Goal: Task Accomplishment & Management: Manage account settings

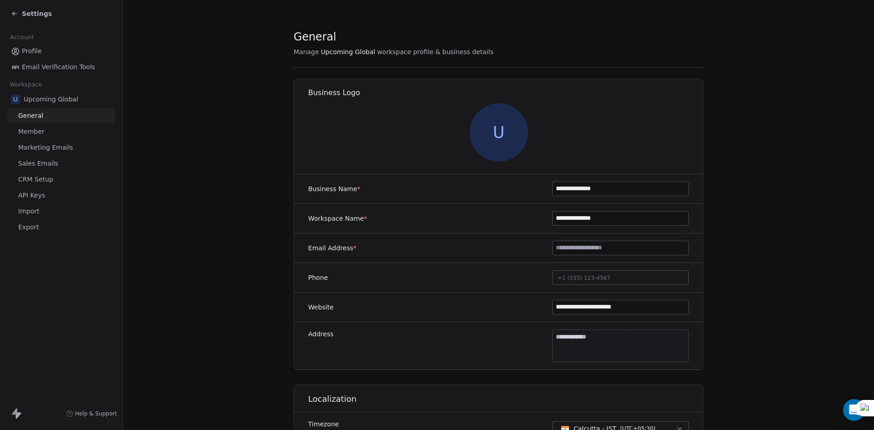
click at [25, 14] on span "Settings" at bounding box center [37, 13] width 30 height 9
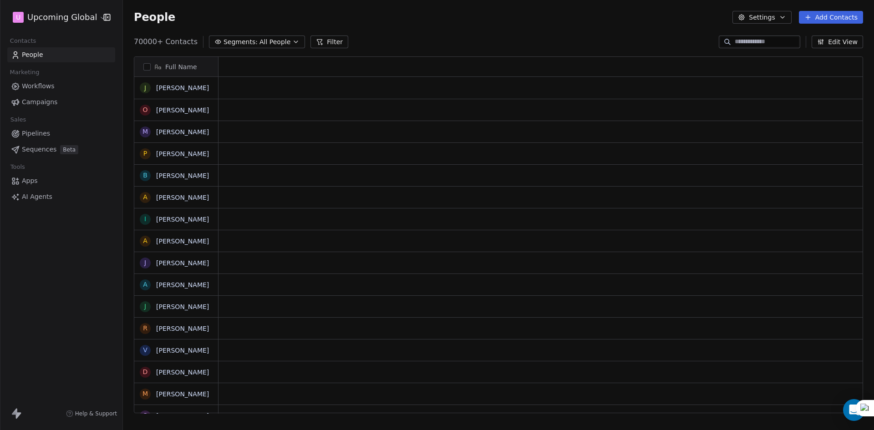
scroll to position [371, 744]
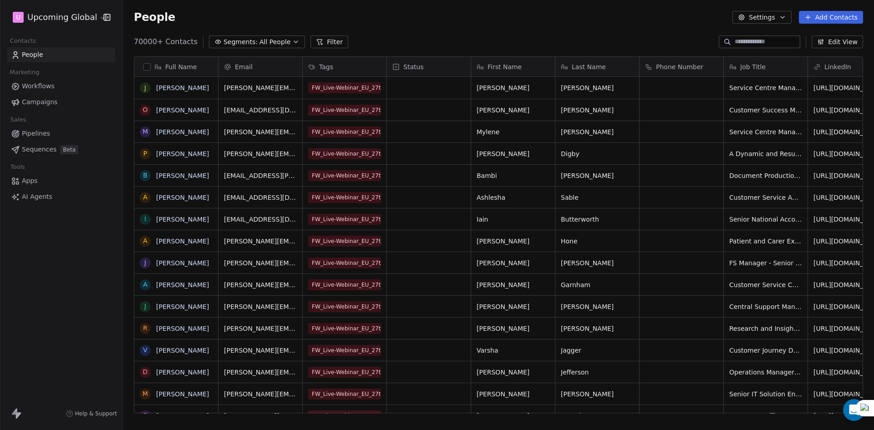
drag, startPoint x: 778, startPoint y: 14, endPoint x: 774, endPoint y: 18, distance: 5.5
click at [777, 15] on button "Settings" at bounding box center [761, 17] width 59 height 13
click at [662, 32] on html "U Upcoming Global Contacts People Marketing Workflows Campaigns Sales Pipelines…" at bounding box center [437, 215] width 874 height 430
click at [95, 20] on html "U Upcoming Global Contacts People Marketing Workflows Campaigns Sales Pipelines…" at bounding box center [437, 215] width 874 height 430
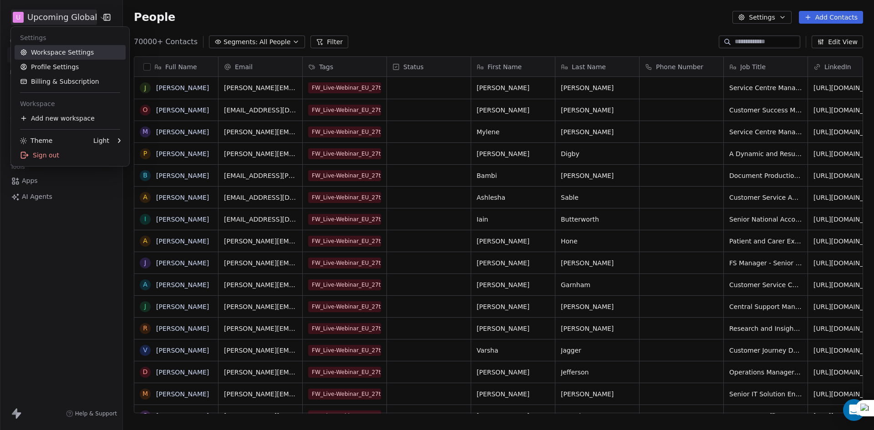
click at [66, 57] on link "Workspace Settings" at bounding box center [70, 52] width 111 height 15
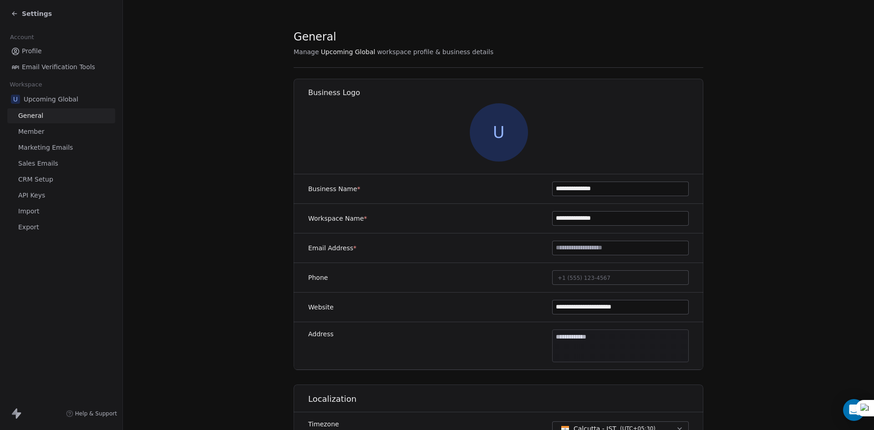
click at [41, 134] on span "Member" at bounding box center [31, 132] width 26 height 10
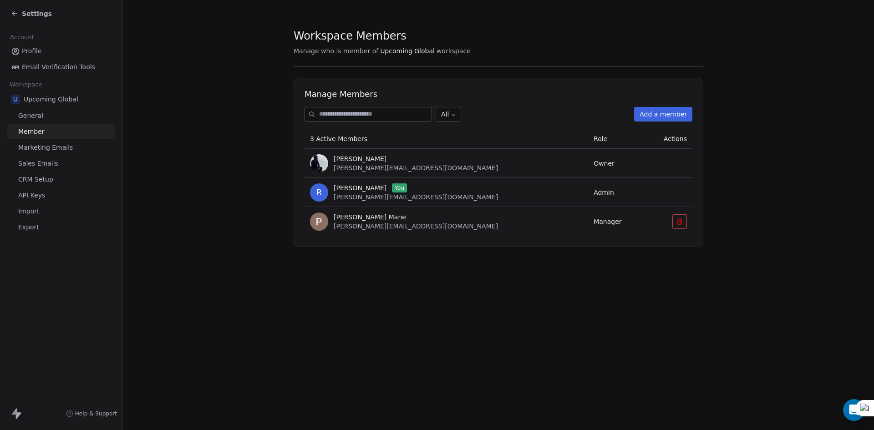
click at [594, 221] on span "Manager" at bounding box center [608, 221] width 28 height 7
click at [358, 214] on span "[PERSON_NAME] Mane" at bounding box center [370, 217] width 72 height 9
click at [594, 219] on span "Manager" at bounding box center [608, 221] width 28 height 7
click at [684, 220] on button at bounding box center [679, 221] width 15 height 15
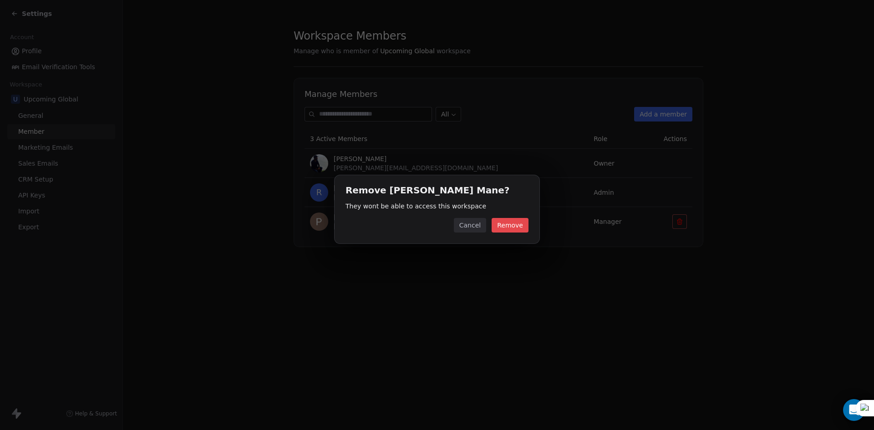
click at [502, 228] on button "Remove" at bounding box center [510, 225] width 37 height 15
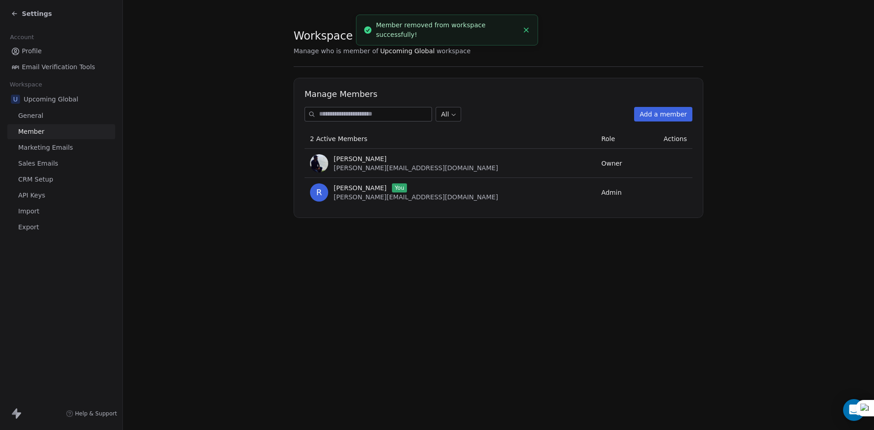
click at [655, 117] on button "Add a member" at bounding box center [663, 114] width 58 height 15
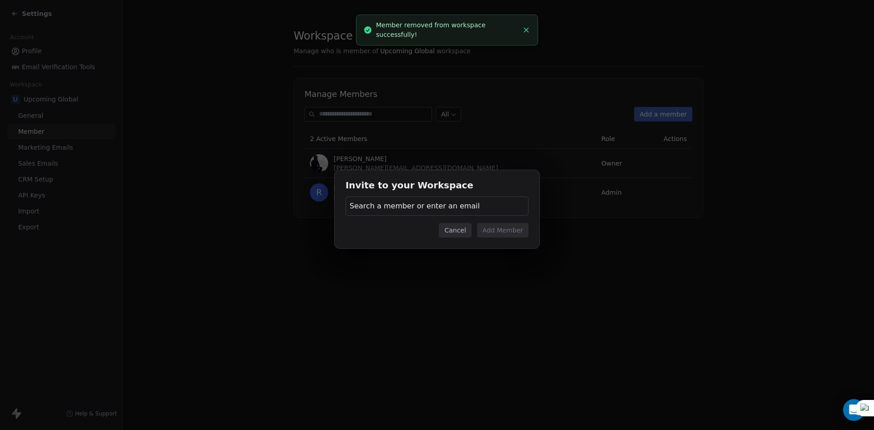
click at [412, 204] on span "Search a member or enter an email" at bounding box center [415, 206] width 130 height 11
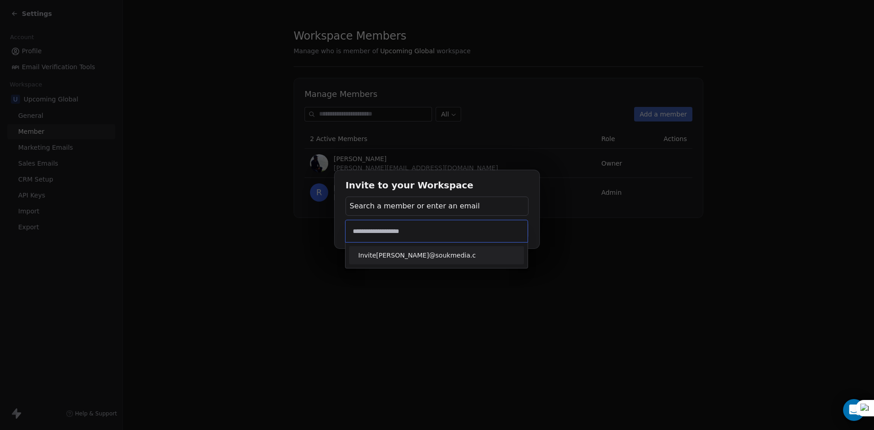
type input "**********"
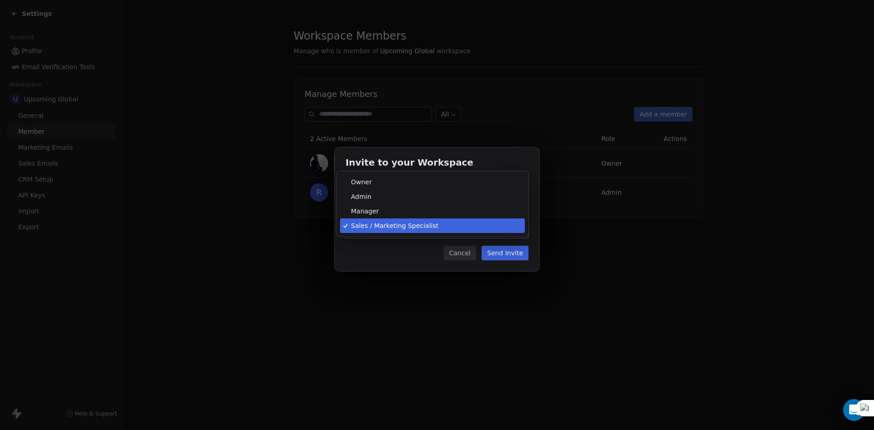
click at [407, 220] on body "Settings Account Profile Email Verification Tools Workspace U Upcoming Global G…" at bounding box center [437, 215] width 874 height 430
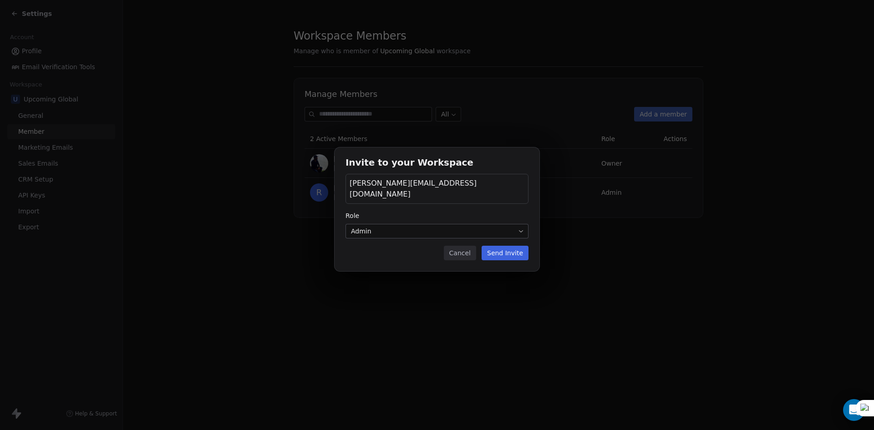
click at [435, 219] on body "Settings Account Profile Email Verification Tools Workspace U Upcoming Global G…" at bounding box center [437, 215] width 874 height 430
click at [505, 246] on button "Send Invite" at bounding box center [505, 253] width 47 height 15
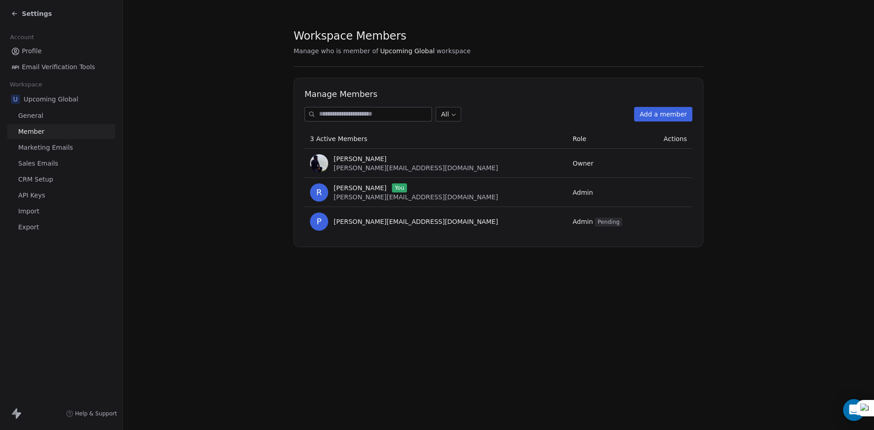
click at [29, 12] on span "Settings" at bounding box center [37, 13] width 30 height 9
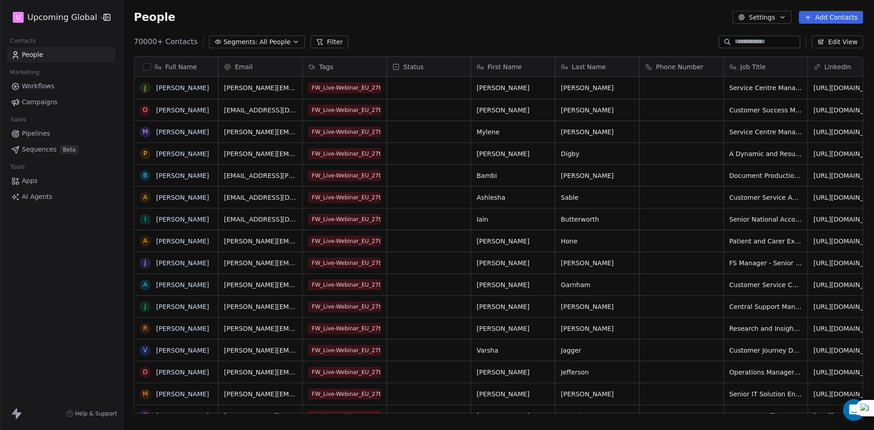
scroll to position [371, 744]
click at [324, 37] on button "Filter" at bounding box center [329, 42] width 38 height 13
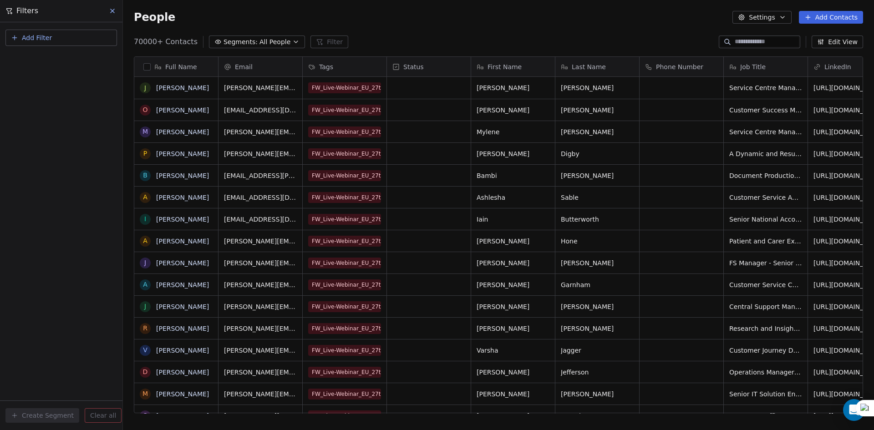
click at [51, 38] on button "Add Filter" at bounding box center [61, 38] width 112 height 16
click at [36, 73] on span "Contact activity" at bounding box center [40, 74] width 51 height 10
drag, startPoint x: 35, startPoint y: 200, endPoint x: 39, endPoint y: 54, distance: 146.2
click at [33, 194] on html "U Upcoming Global Contacts People Marketing Workflows Campaigns Sales Pipelines…" at bounding box center [437, 215] width 874 height 430
click at [43, 41] on span "Add Filter" at bounding box center [37, 38] width 30 height 10
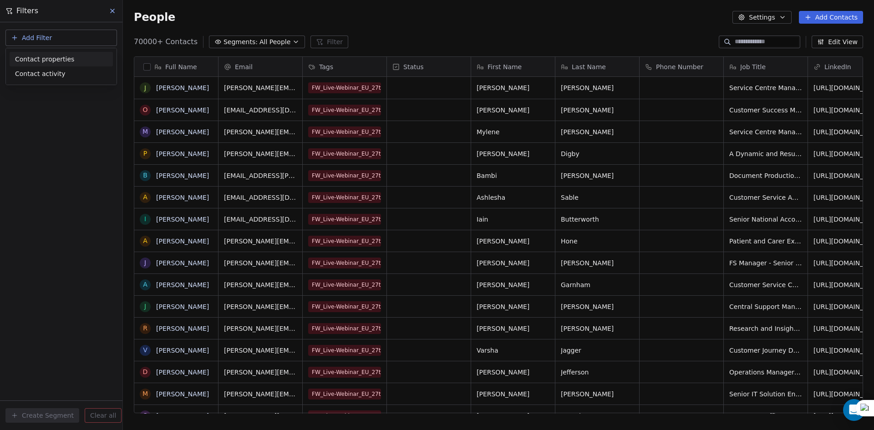
click at [40, 57] on span "Contact properties" at bounding box center [44, 60] width 59 height 10
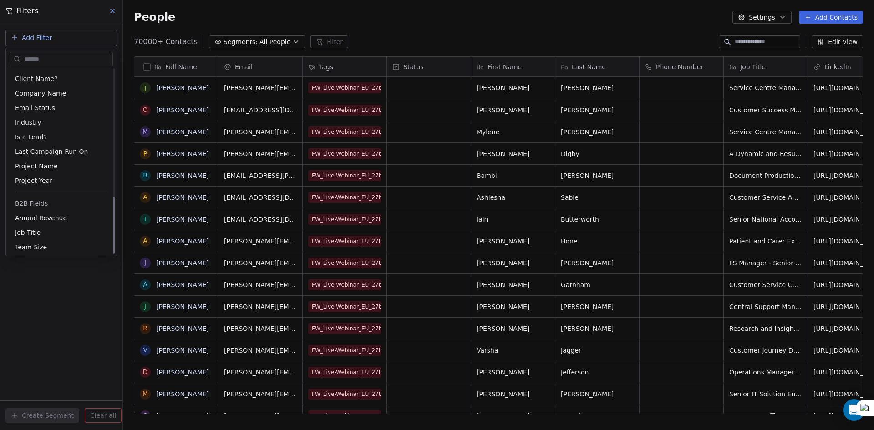
scroll to position [411, 0]
click at [44, 137] on div "Is a Lead?" at bounding box center [61, 134] width 92 height 9
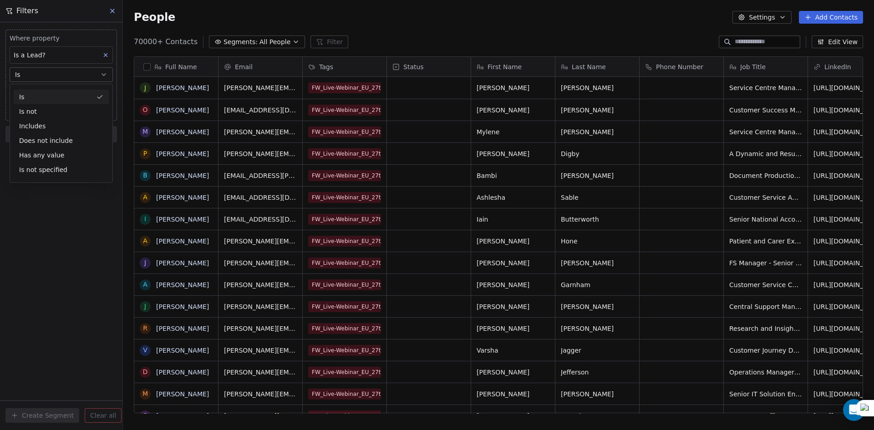
click at [54, 99] on div "Is" at bounding box center [61, 97] width 95 height 15
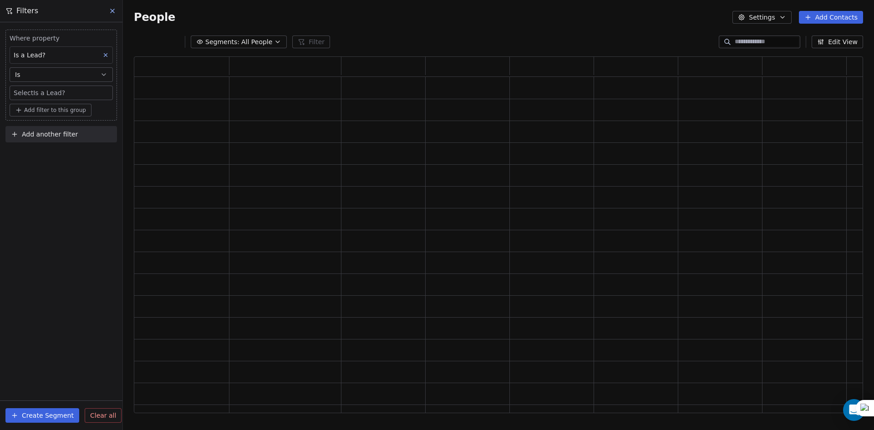
scroll to position [350, 722]
click at [54, 96] on body "U Upcoming Global Contacts People Marketing Workflows Campaigns Sales Pipelines…" at bounding box center [437, 215] width 874 height 430
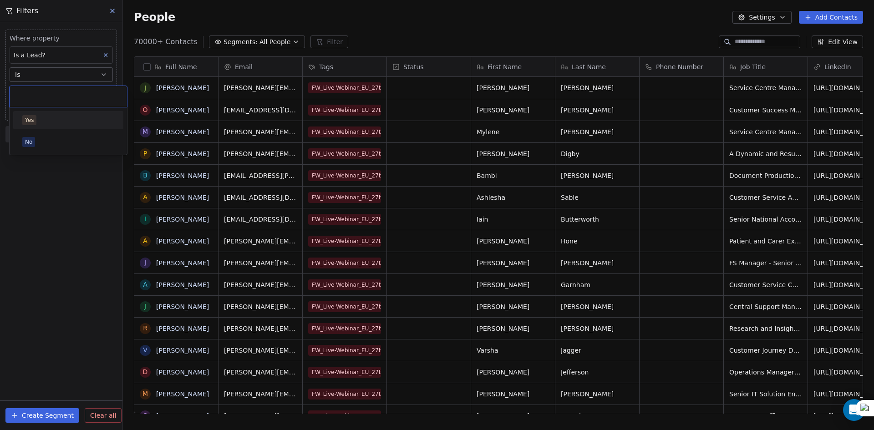
scroll to position [371, 744]
click at [47, 140] on div "No" at bounding box center [68, 142] width 92 height 10
drag, startPoint x: 47, startPoint y: 140, endPoint x: 51, endPoint y: 96, distance: 44.8
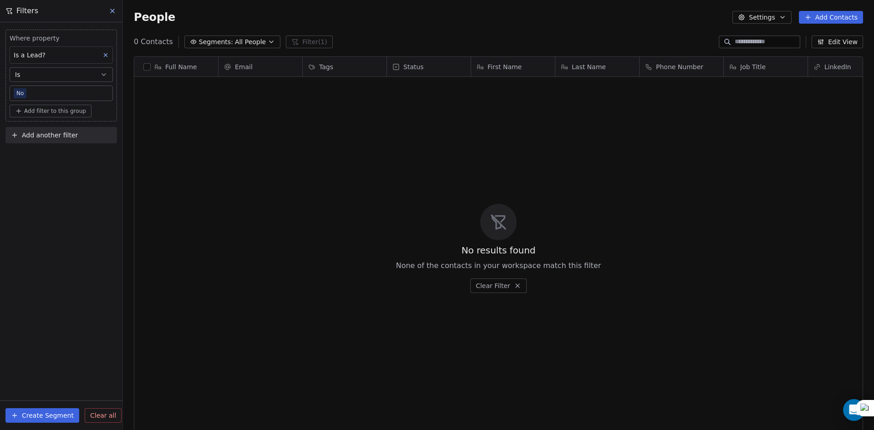
click at [54, 87] on body "U Upcoming Global Contacts People Marketing Workflows Campaigns Sales Pipelines…" at bounding box center [437, 215] width 874 height 430
click at [47, 127] on div "Yes" at bounding box center [68, 120] width 110 height 18
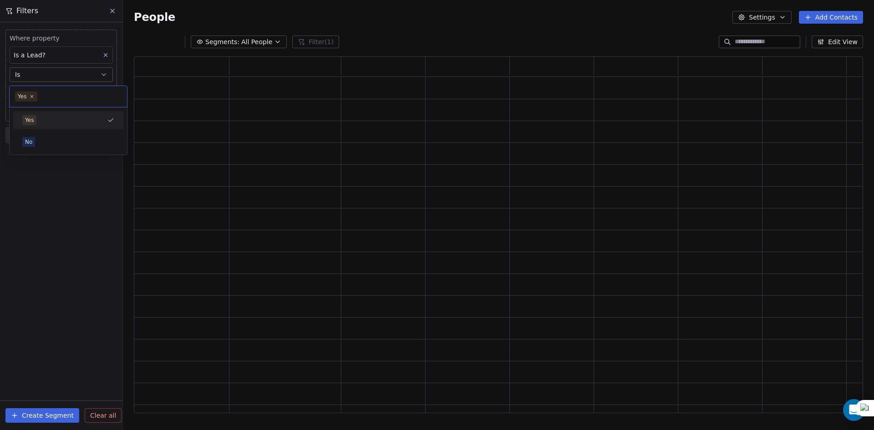
scroll to position [350, 722]
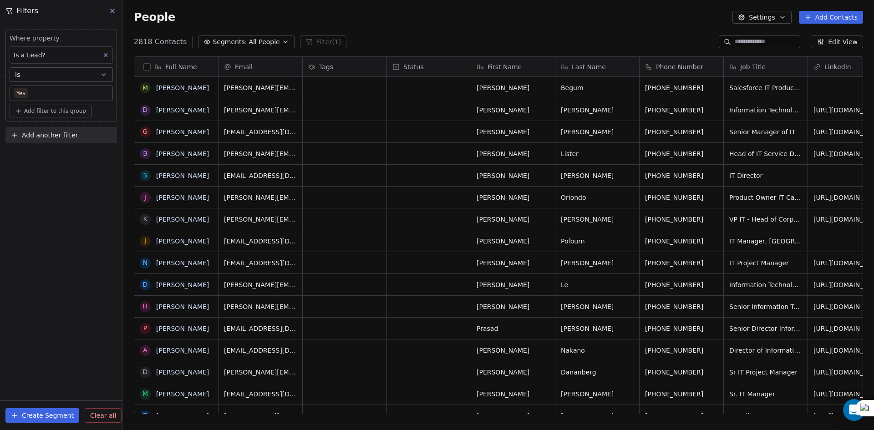
click at [59, 40] on span "Where property" at bounding box center [61, 38] width 103 height 9
click at [56, 56] on div "Is a Lead?" at bounding box center [61, 54] width 103 height 17
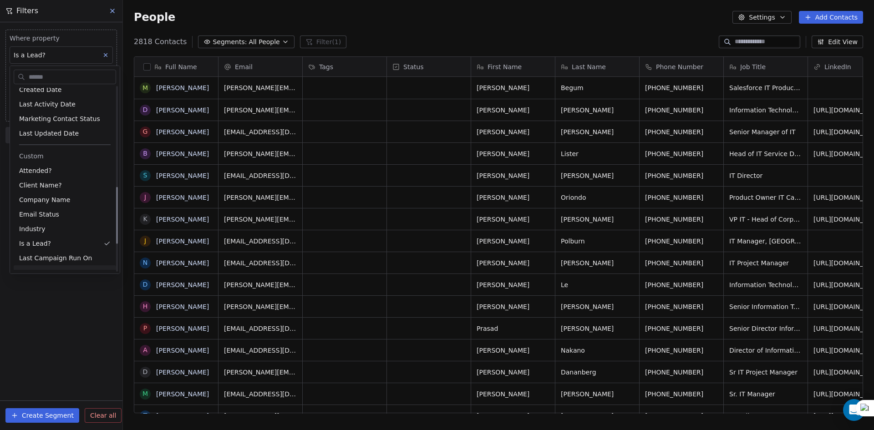
scroll to position [365, 0]
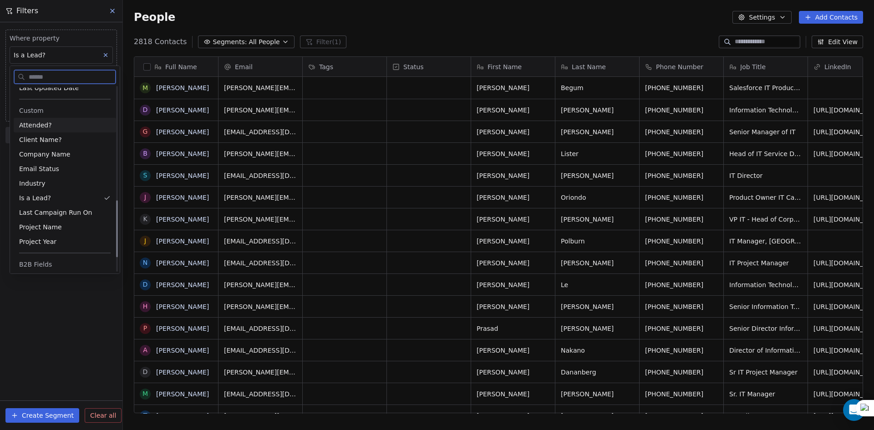
click at [54, 124] on div "Attended?" at bounding box center [65, 125] width 92 height 9
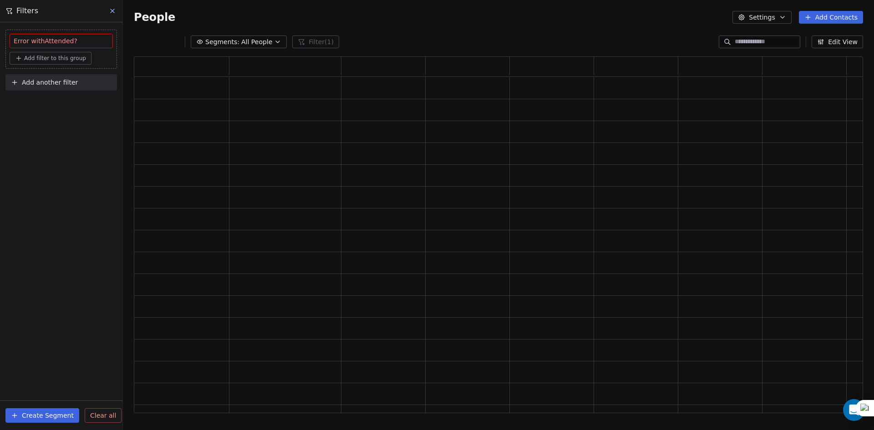
scroll to position [350, 722]
click at [59, 58] on span "Add filter to this group" at bounding box center [55, 58] width 62 height 7
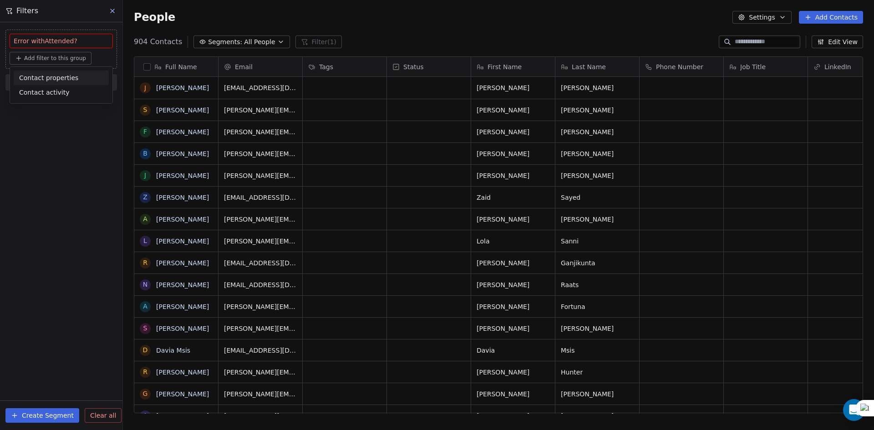
scroll to position [371, 744]
click at [63, 41] on html "U Upcoming Global Contacts People Marketing Workflows Campaigns Sales Pipelines…" at bounding box center [437, 215] width 874 height 430
click at [75, 55] on span "Add filter to this group" at bounding box center [55, 58] width 62 height 7
click at [61, 76] on span "Contact properties" at bounding box center [48, 78] width 59 height 10
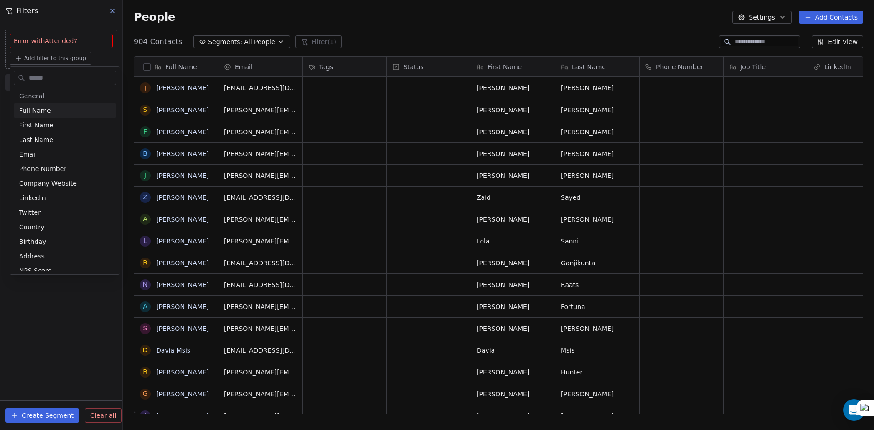
click at [111, 12] on html "U Upcoming Global Contacts People Marketing Workflows Campaigns Sales Pipelines…" at bounding box center [437, 215] width 874 height 430
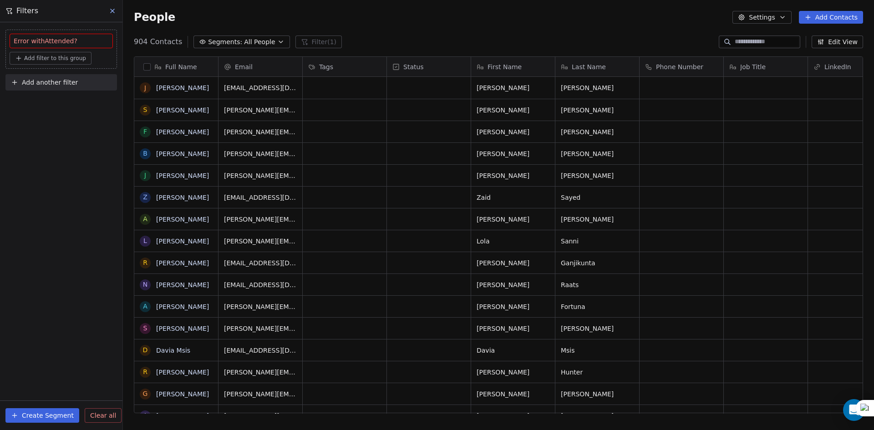
click at [111, 12] on icon at bounding box center [113, 11] width 4 height 4
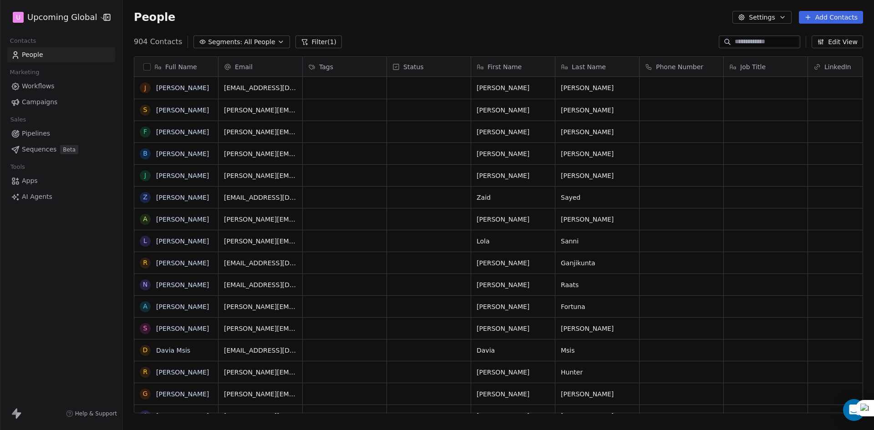
drag, startPoint x: 325, startPoint y: 46, endPoint x: 268, endPoint y: 52, distance: 56.9
click at [324, 46] on button "Filter (1)" at bounding box center [318, 42] width 47 height 13
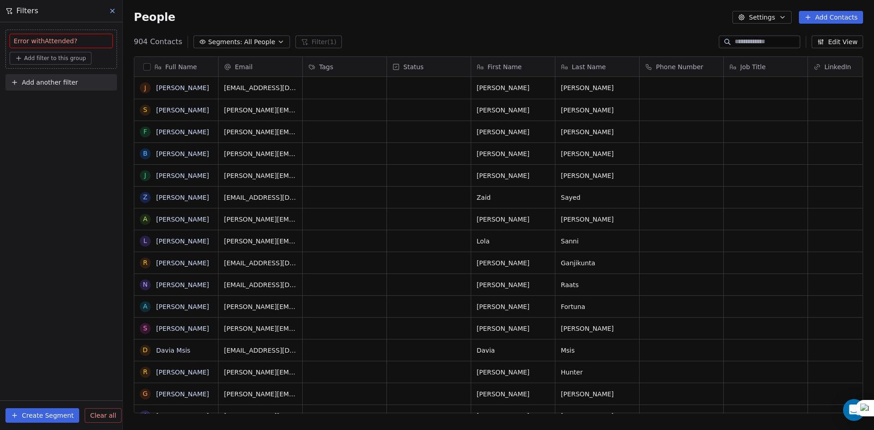
click at [65, 42] on span "Error with Attended?" at bounding box center [46, 40] width 64 height 9
drag, startPoint x: 76, startPoint y: 37, endPoint x: 112, endPoint y: 20, distance: 39.9
click at [77, 37] on div "Error with Attended?" at bounding box center [61, 40] width 95 height 9
click at [113, 15] on button at bounding box center [113, 11] width 14 height 13
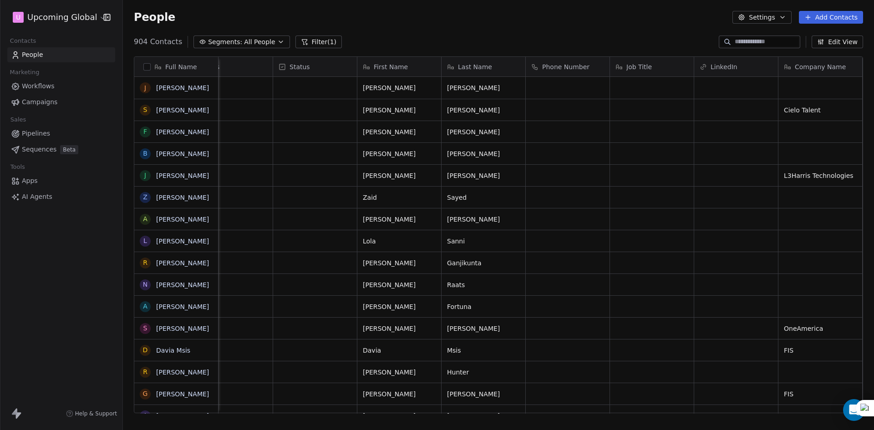
scroll to position [0, 0]
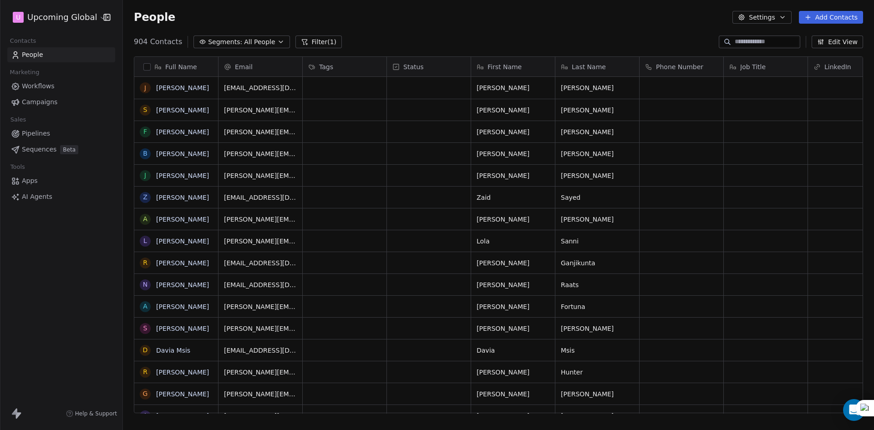
click at [217, 39] on span "Segments:" at bounding box center [225, 42] width 34 height 10
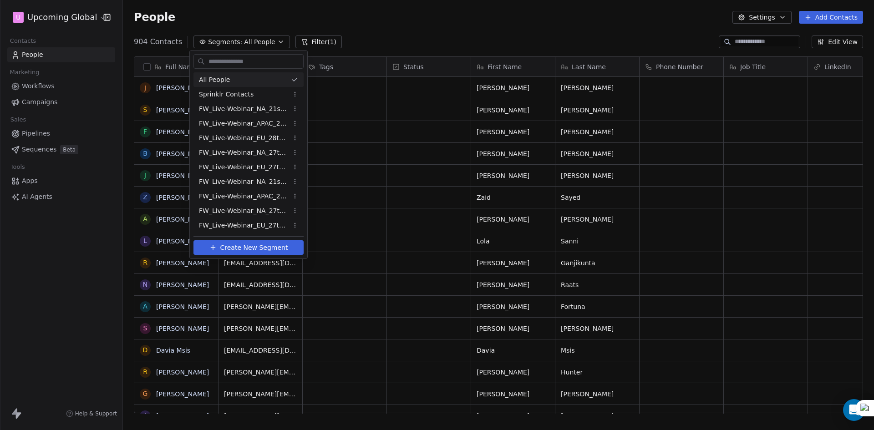
click at [319, 39] on html "U Upcoming Global Contacts People Marketing Workflows Campaigns Sales Pipelines…" at bounding box center [437, 215] width 874 height 430
click at [319, 39] on button "Filter (1)" at bounding box center [318, 42] width 47 height 13
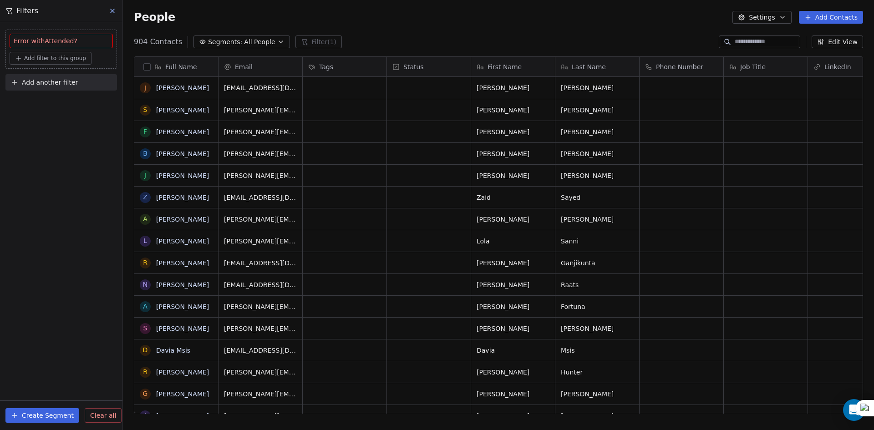
click at [71, 59] on span "Add filter to this group" at bounding box center [55, 58] width 62 height 7
click at [51, 73] on span "Contact properties" at bounding box center [48, 78] width 59 height 10
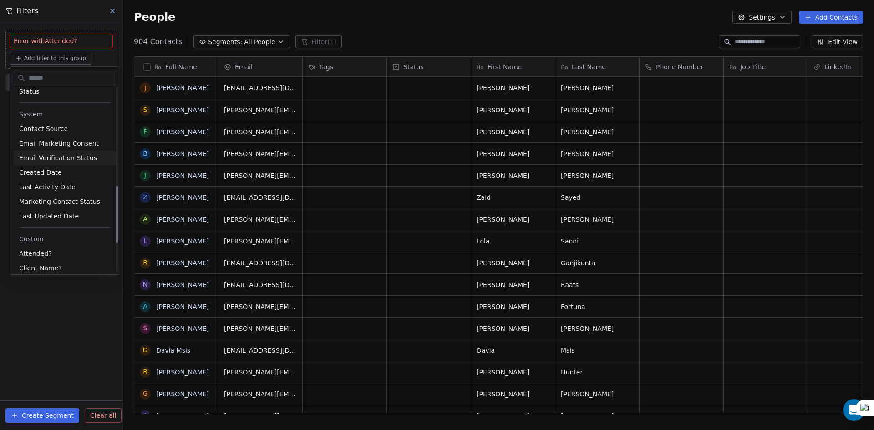
scroll to position [319, 0]
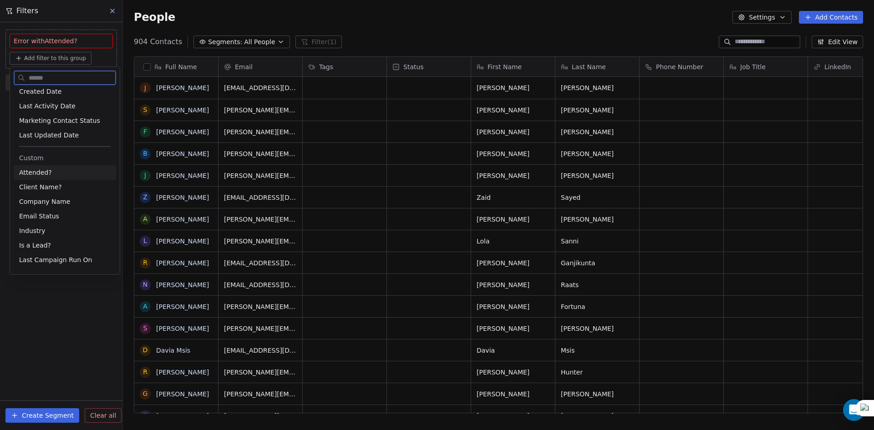
click at [34, 169] on span "Attended?" at bounding box center [35, 172] width 33 height 9
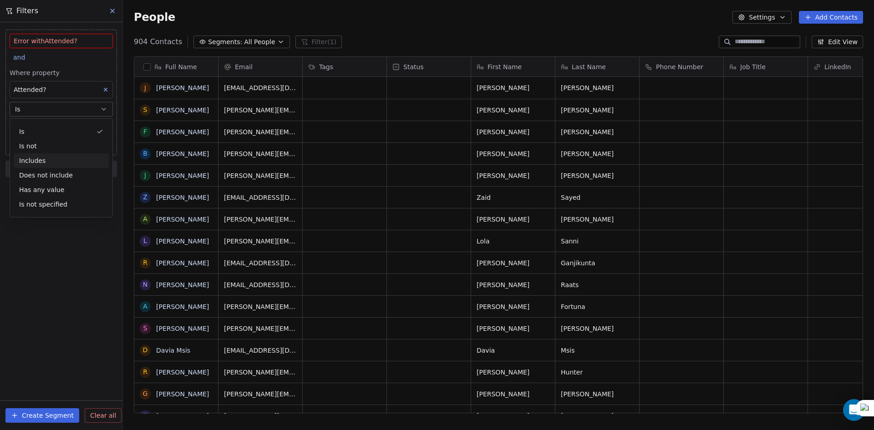
click at [56, 163] on div "Includes" at bounding box center [61, 160] width 95 height 15
click at [55, 127] on body "U Upcoming Global Contacts People Marketing Workflows Campaigns Sales Pipelines…" at bounding box center [437, 215] width 874 height 430
click at [43, 155] on div "TRUE" at bounding box center [43, 155] width 15 height 8
click at [42, 228] on html "U Upcoming Global Contacts People Marketing Workflows Campaigns Sales Pipelines…" at bounding box center [437, 215] width 874 height 430
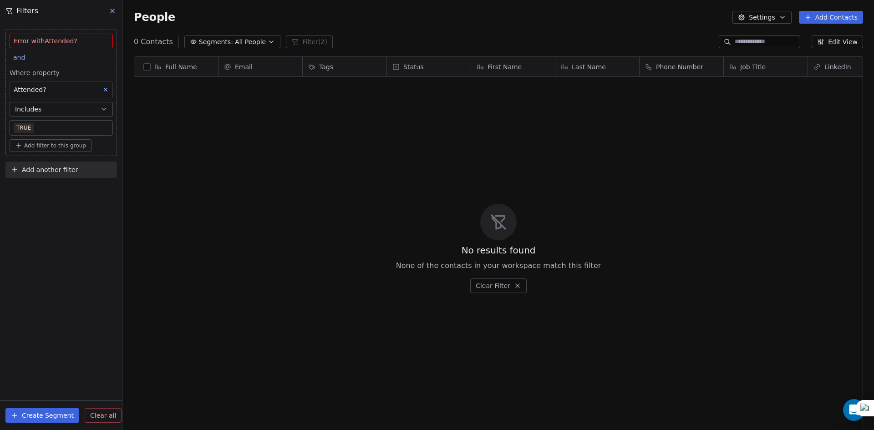
scroll to position [371, 744]
click at [16, 61] on span "and" at bounding box center [19, 57] width 12 height 7
click at [23, 97] on span "or" at bounding box center [22, 93] width 6 height 10
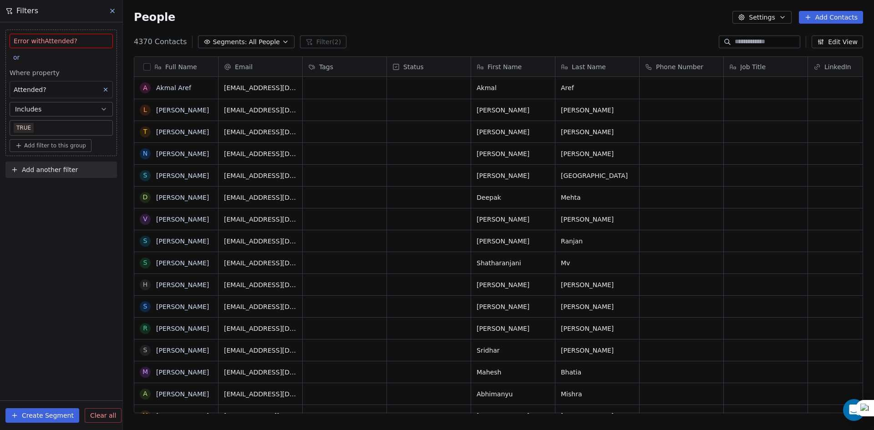
click at [39, 232] on div "Error with Attended? or Where property Attended? Includes TRUE Add filter to th…" at bounding box center [61, 226] width 122 height 408
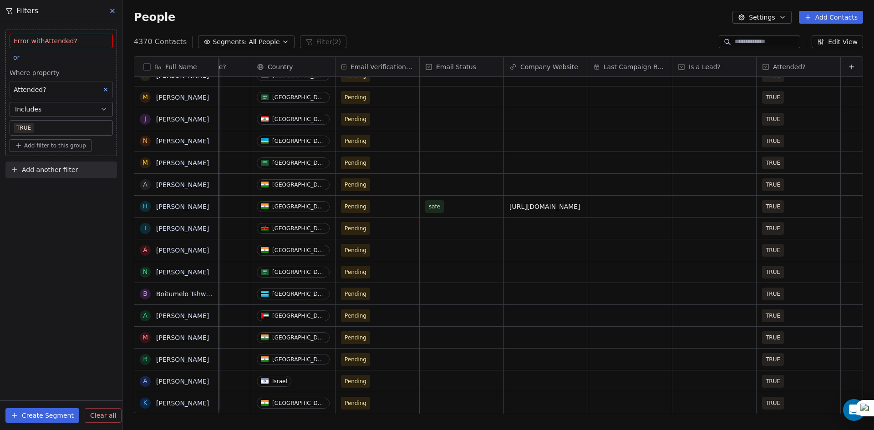
click at [110, 15] on button at bounding box center [113, 11] width 14 height 13
